Goal: Task Accomplishment & Management: Manage account settings

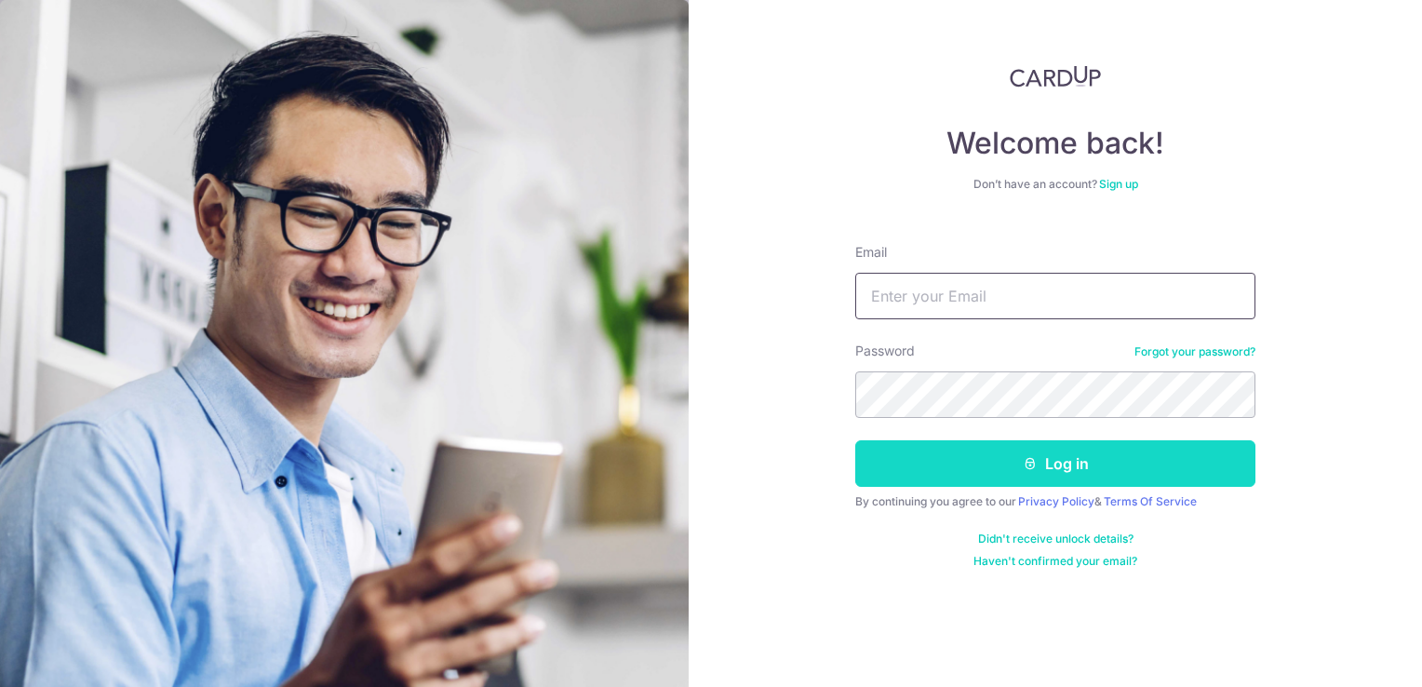
type input "[DOMAIN_NAME][EMAIL_ADDRESS][DOMAIN_NAME]"
click at [1050, 471] on button "Log in" at bounding box center [1055, 463] width 400 height 47
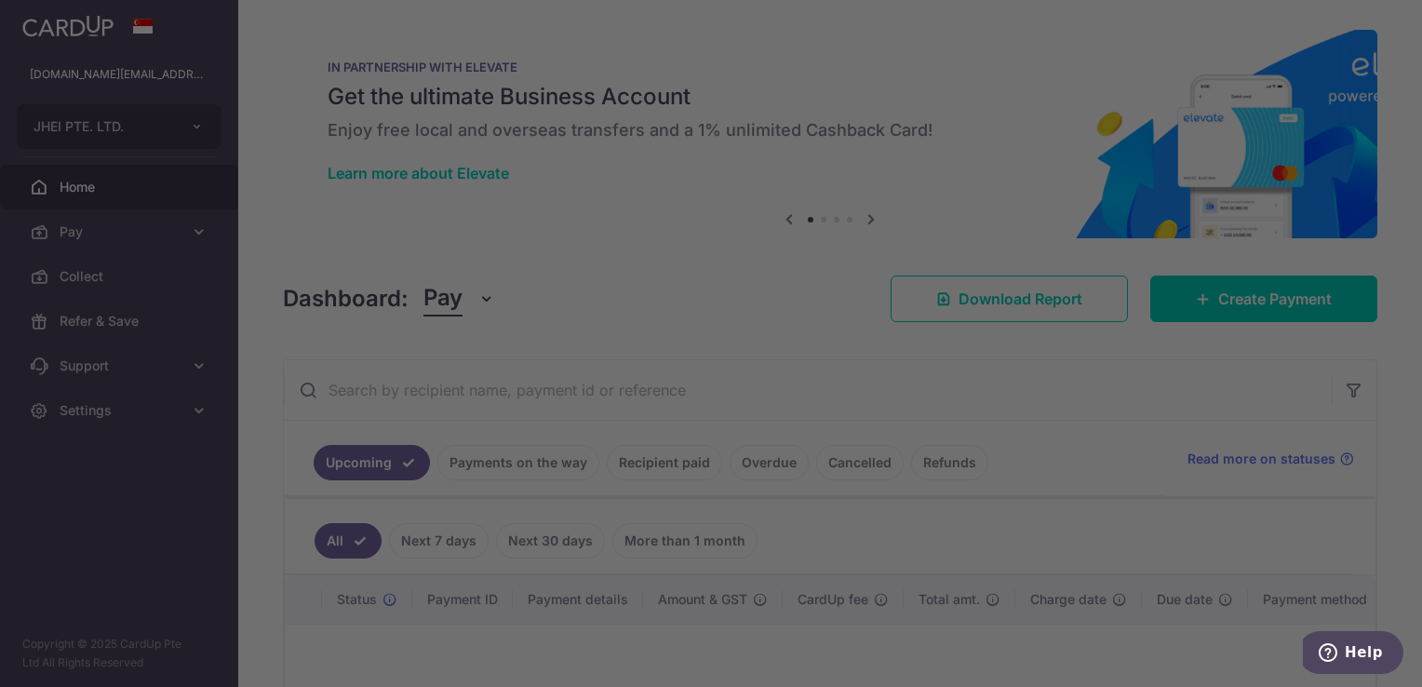
click at [195, 226] on div at bounding box center [718, 346] width 1436 height 693
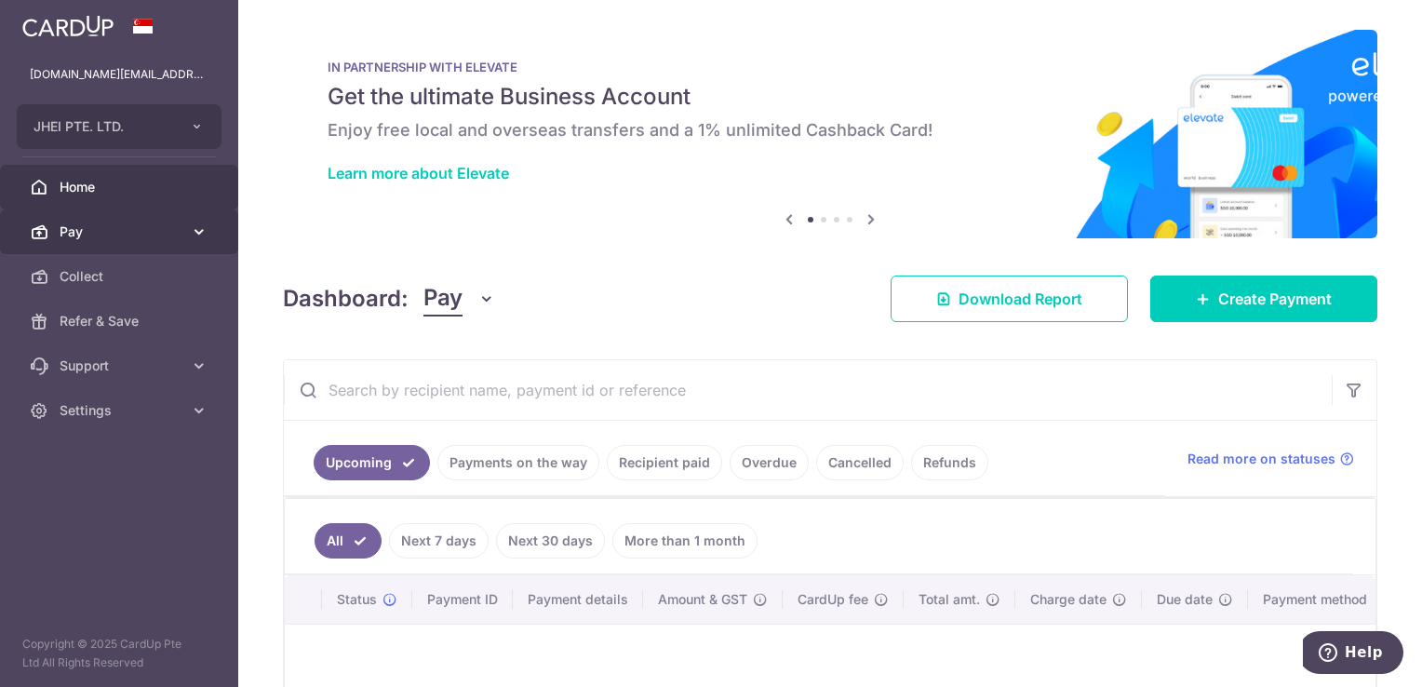
click at [185, 233] on link "Pay" at bounding box center [119, 231] width 238 height 45
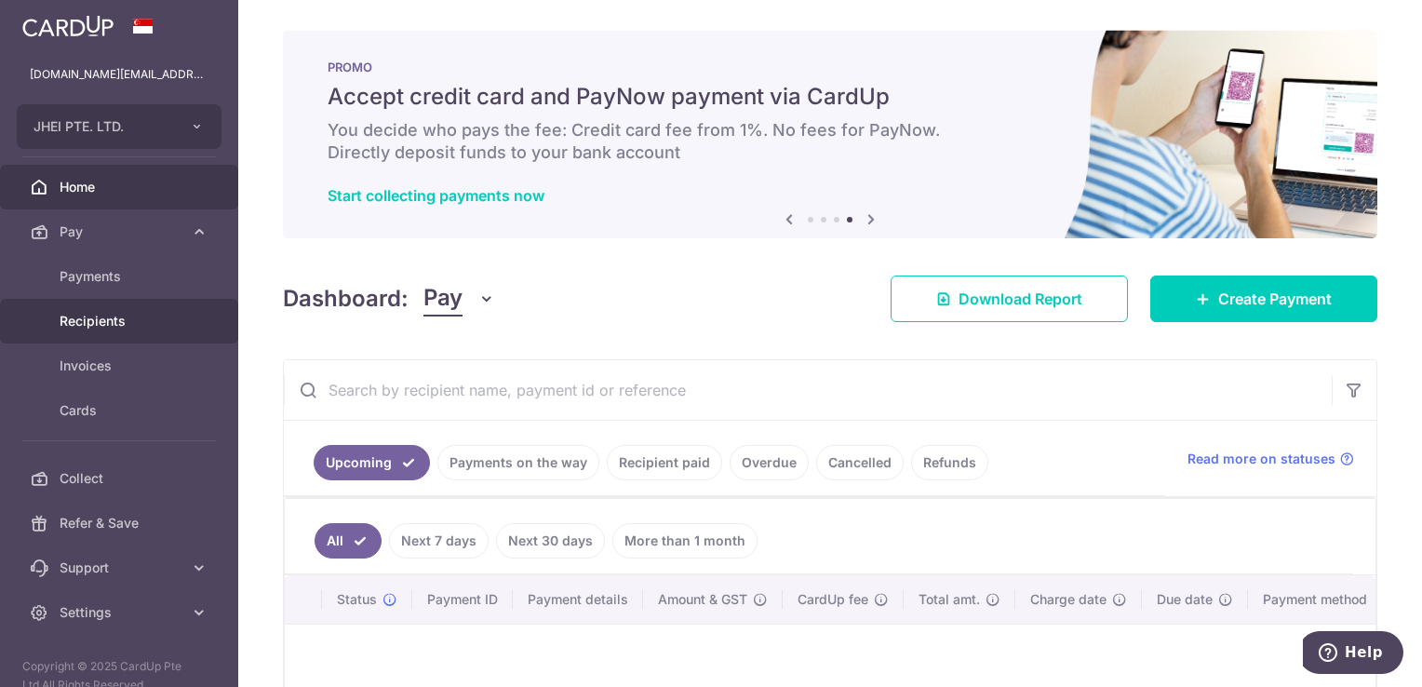
click at [149, 326] on span "Recipients" at bounding box center [121, 321] width 123 height 19
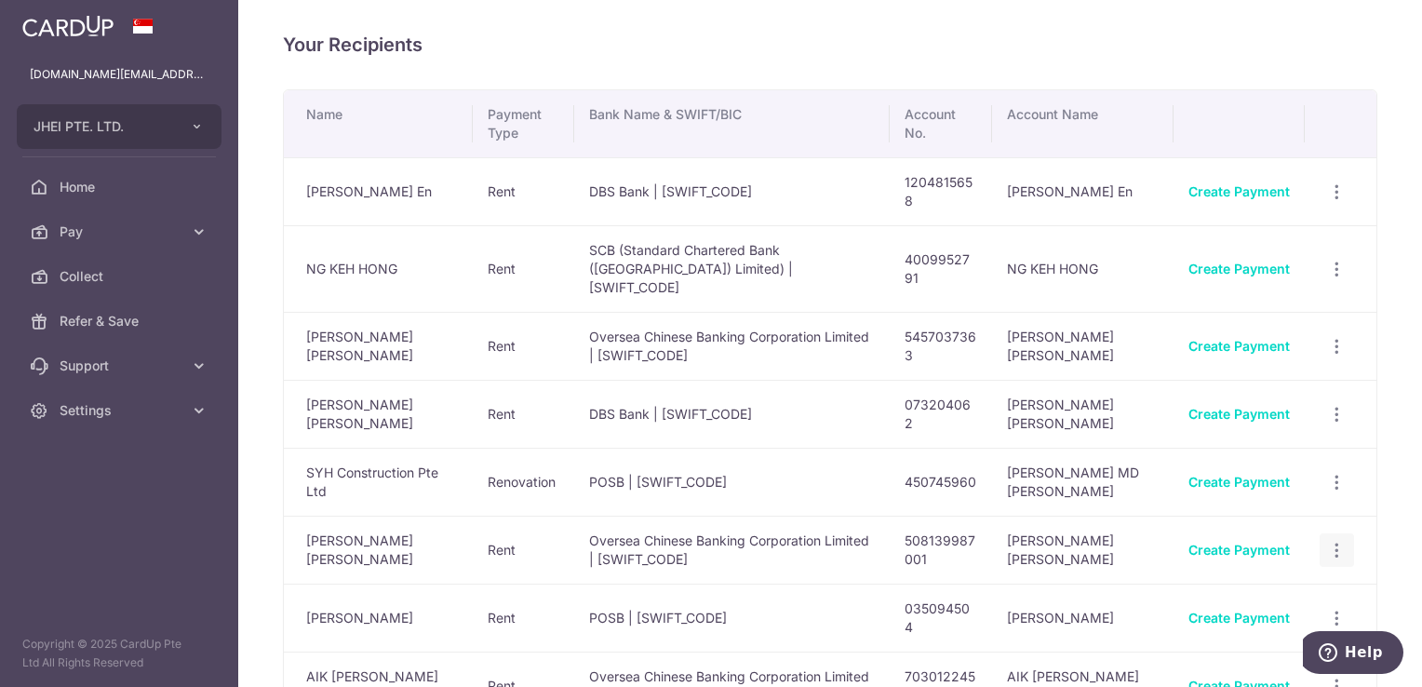
click at [1327, 541] on icon "button" at bounding box center [1337, 551] width 20 height 20
click at [1258, 590] on span "View/Edit" at bounding box center [1275, 601] width 127 height 22
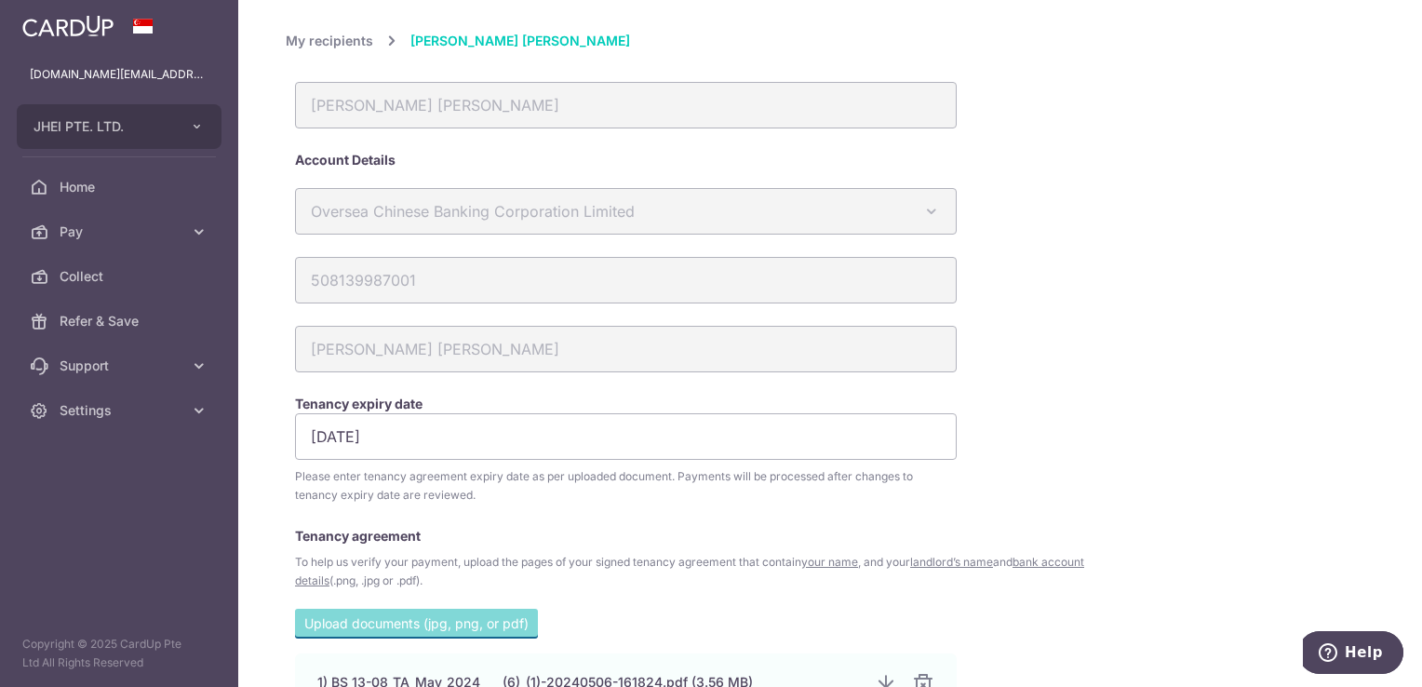
click at [354, 40] on link "My recipients" at bounding box center [329, 41] width 87 height 22
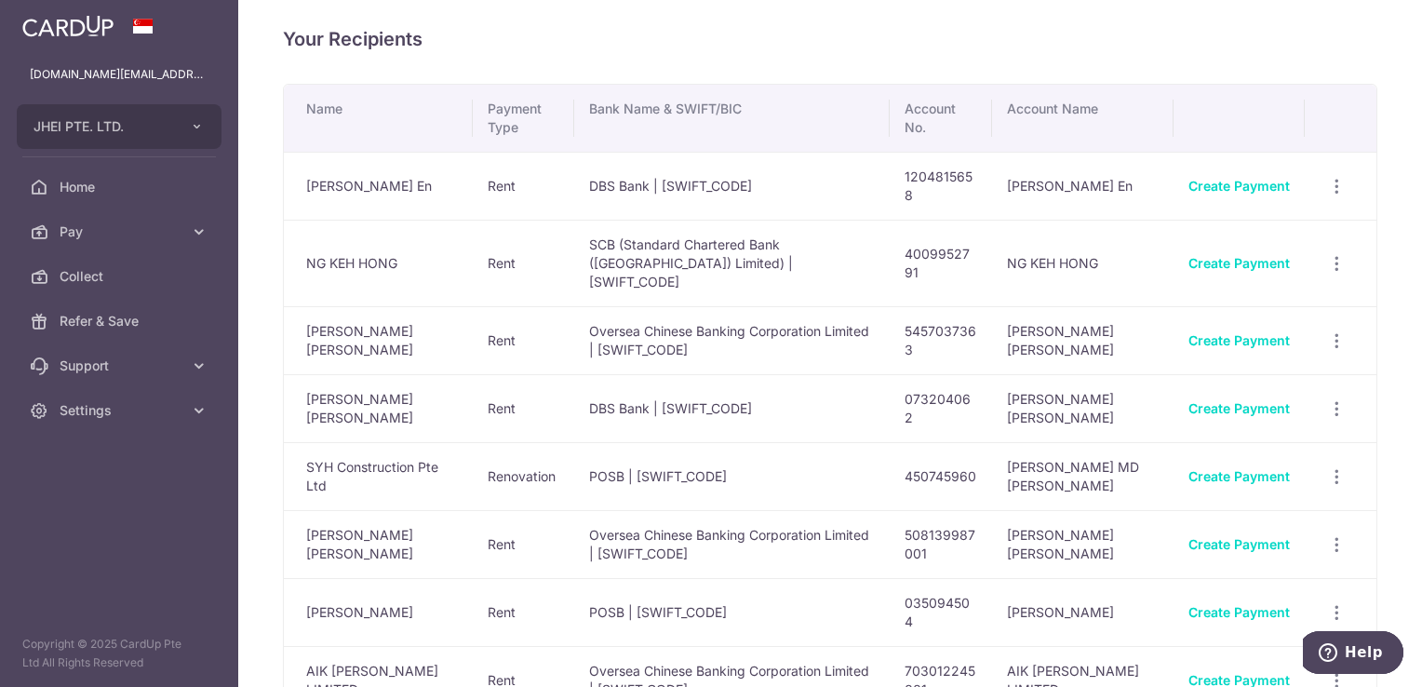
scroll to position [2, 0]
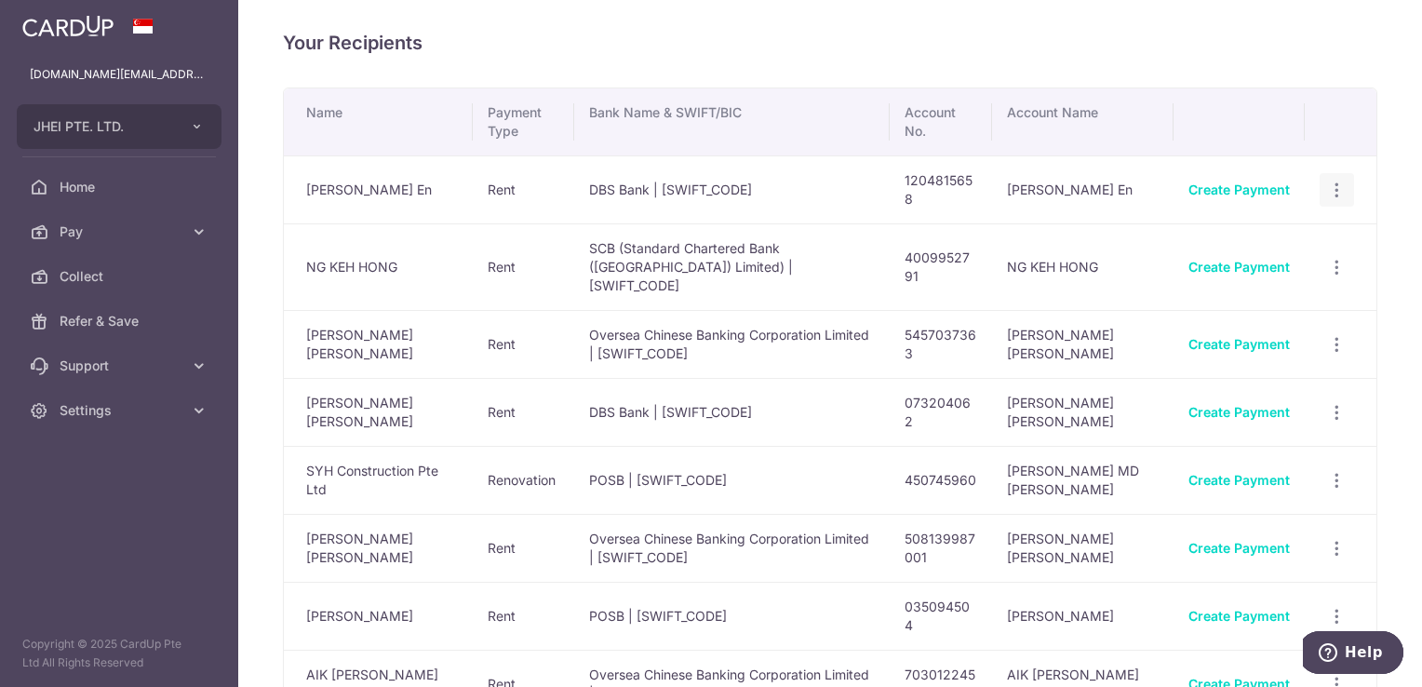
click at [1327, 187] on icon "button" at bounding box center [1337, 191] width 20 height 20
click at [1274, 238] on span "View/Edit" at bounding box center [1275, 241] width 127 height 22
click at [1329, 260] on icon "button" at bounding box center [1337, 270] width 20 height 20
click at [1243, 312] on span "View/Edit" at bounding box center [1275, 320] width 127 height 22
